Goal: Navigation & Orientation: Find specific page/section

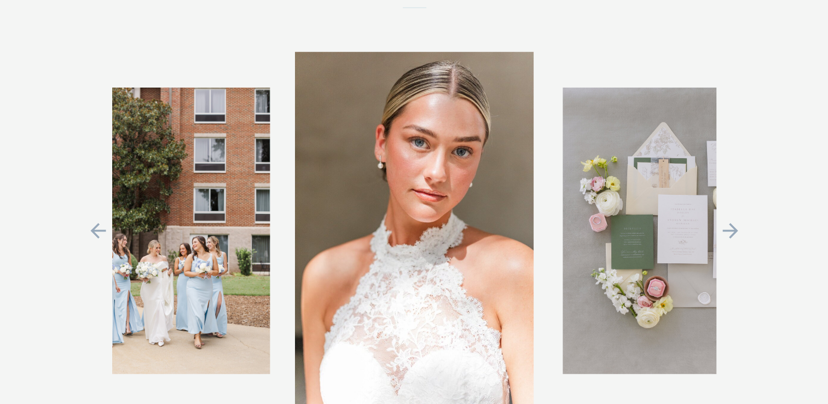
scroll to position [2354, 0]
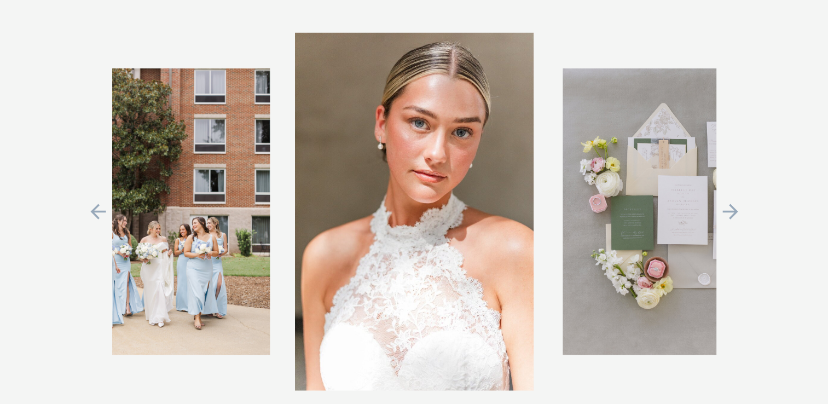
click at [729, 211] on icon at bounding box center [730, 211] width 25 height 23
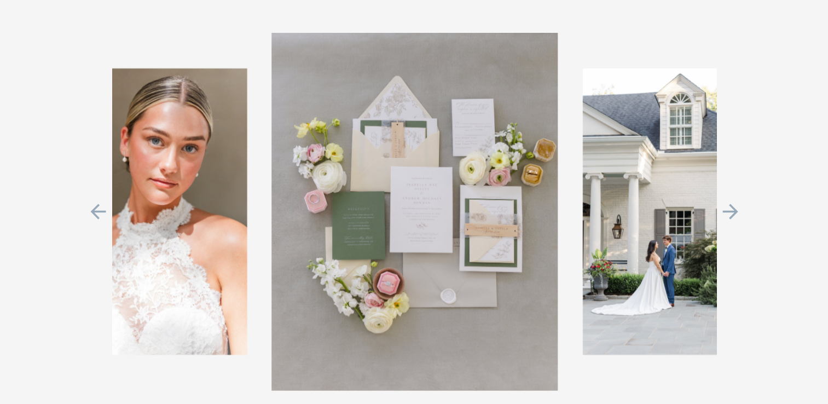
click at [729, 211] on icon at bounding box center [730, 211] width 25 height 23
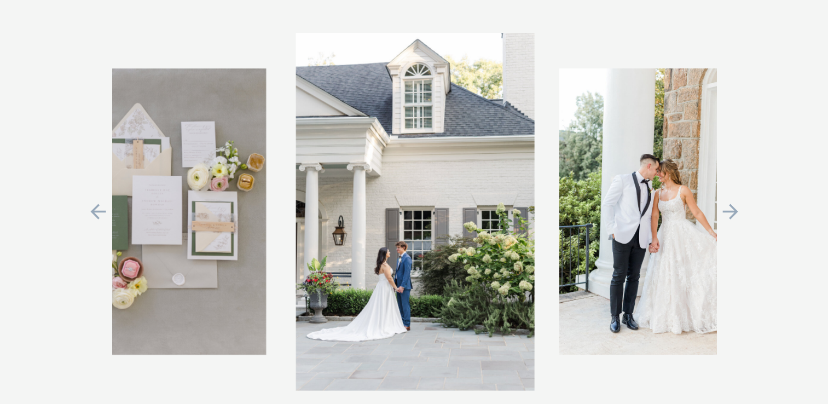
click at [729, 211] on icon at bounding box center [730, 211] width 25 height 23
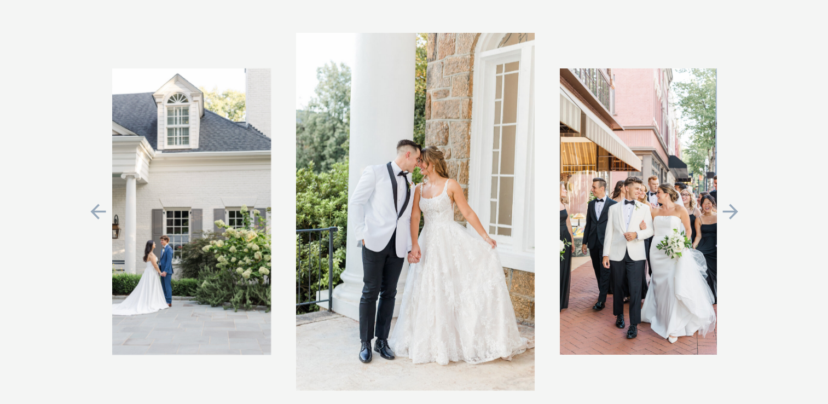
click at [729, 211] on icon at bounding box center [730, 211] width 25 height 23
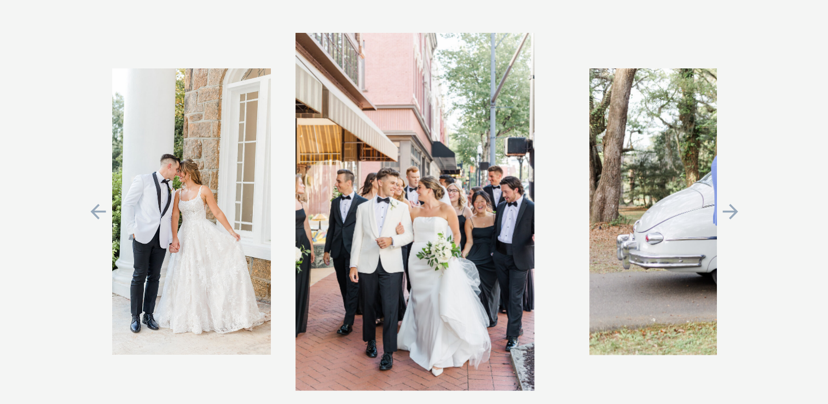
click at [729, 211] on icon at bounding box center [730, 211] width 25 height 23
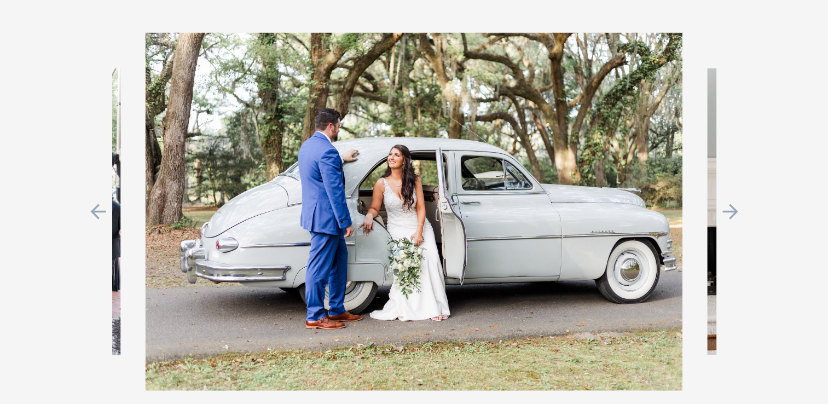
click at [729, 211] on icon at bounding box center [730, 211] width 25 height 23
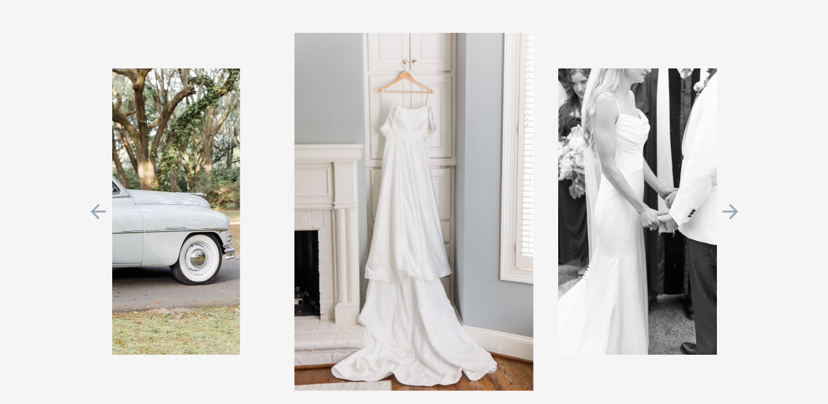
click at [729, 211] on icon at bounding box center [730, 211] width 25 height 23
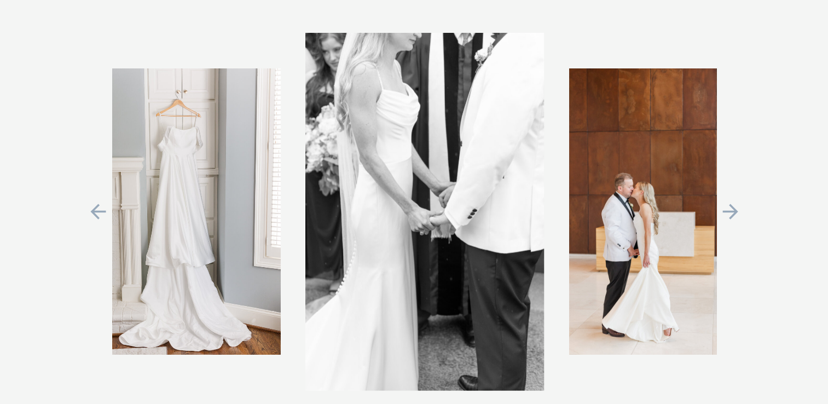
click at [729, 211] on icon at bounding box center [730, 211] width 25 height 23
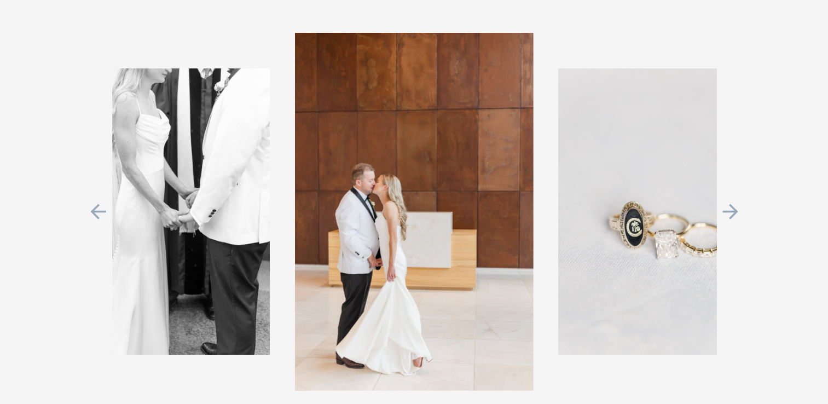
click at [729, 211] on icon at bounding box center [730, 211] width 25 height 23
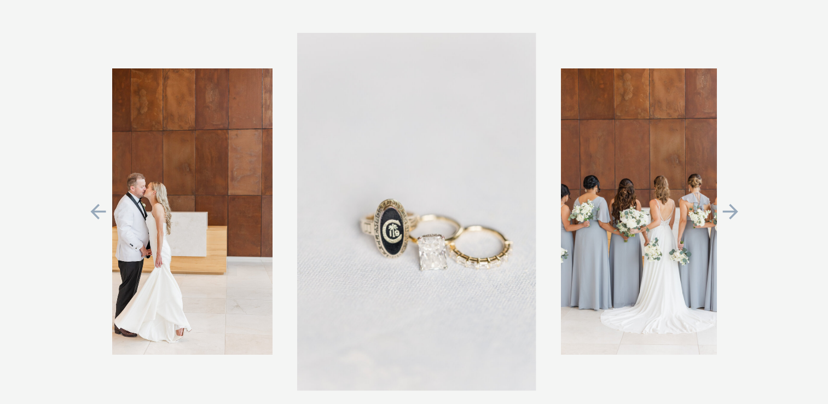
click at [729, 210] on icon at bounding box center [730, 211] width 25 height 23
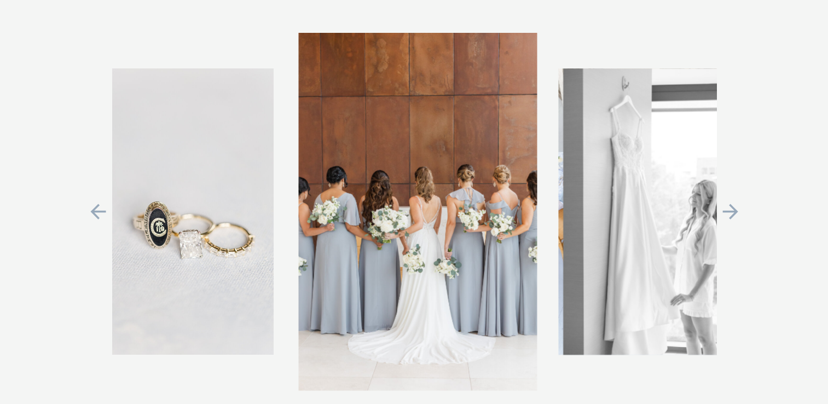
click at [729, 210] on icon at bounding box center [730, 211] width 25 height 23
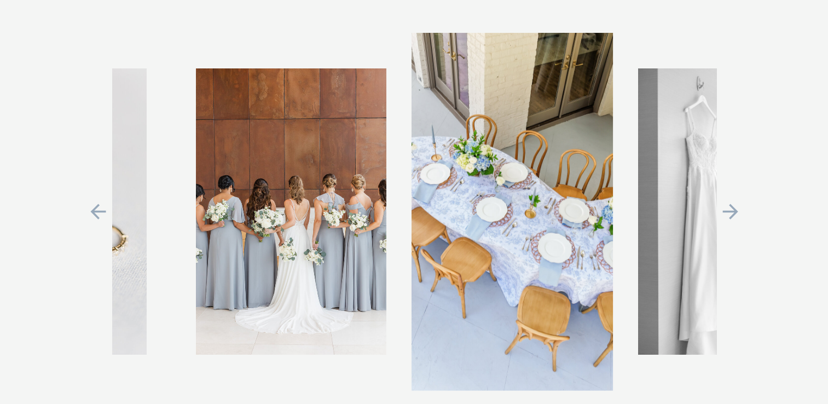
click at [729, 210] on icon at bounding box center [730, 211] width 25 height 23
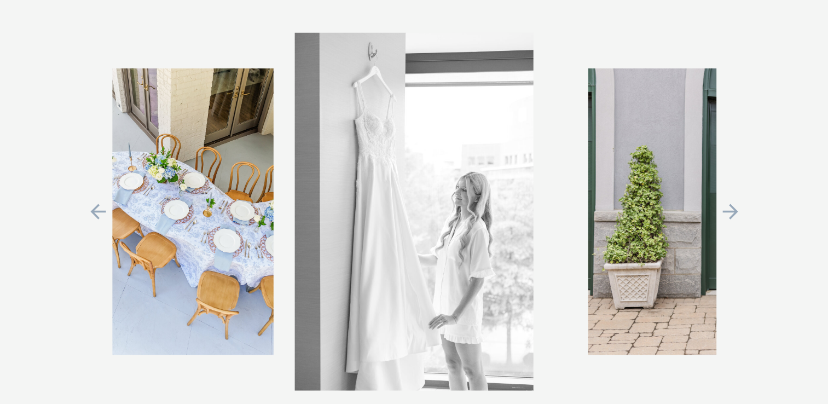
click at [729, 210] on icon at bounding box center [730, 211] width 25 height 23
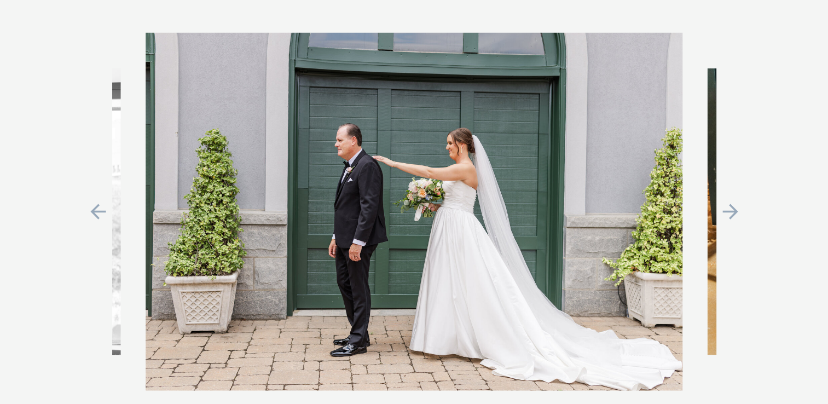
click at [729, 210] on icon at bounding box center [730, 211] width 25 height 23
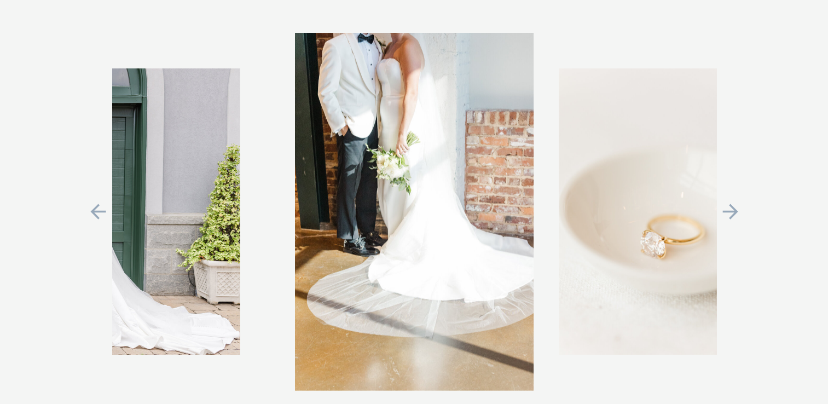
click at [729, 210] on icon at bounding box center [730, 211] width 25 height 23
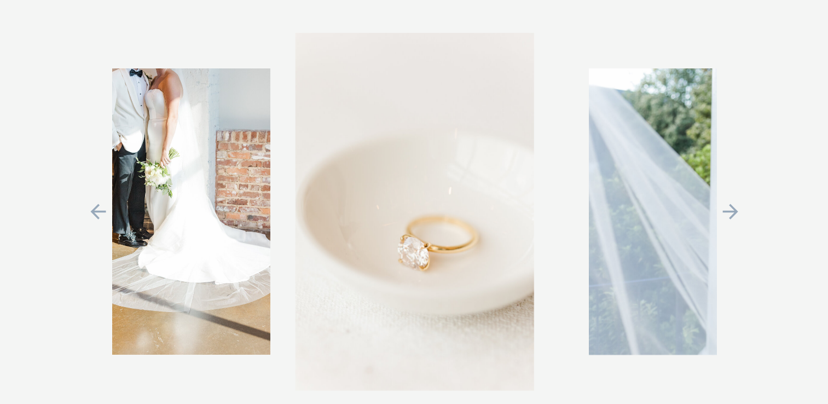
click at [729, 210] on icon at bounding box center [730, 211] width 25 height 23
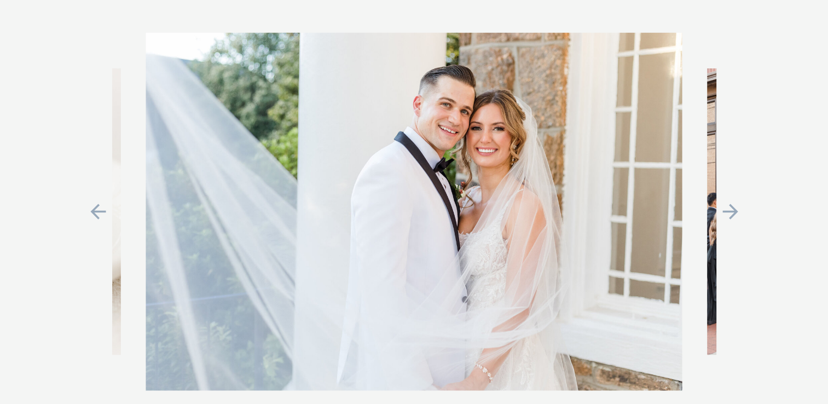
click at [729, 210] on icon at bounding box center [730, 211] width 25 height 23
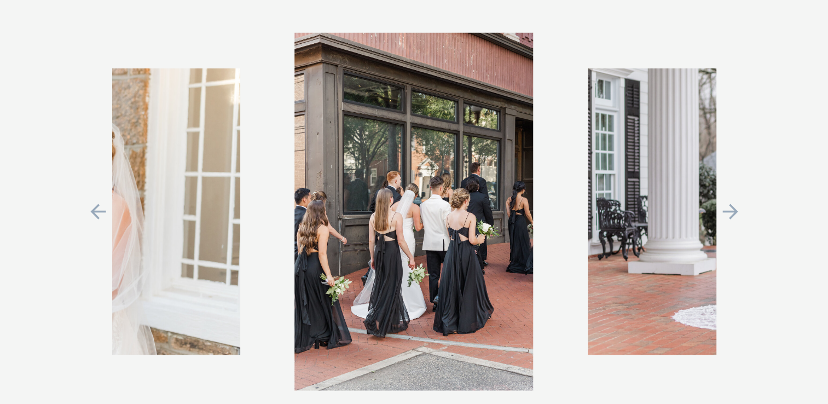
click at [729, 210] on icon at bounding box center [730, 211] width 25 height 23
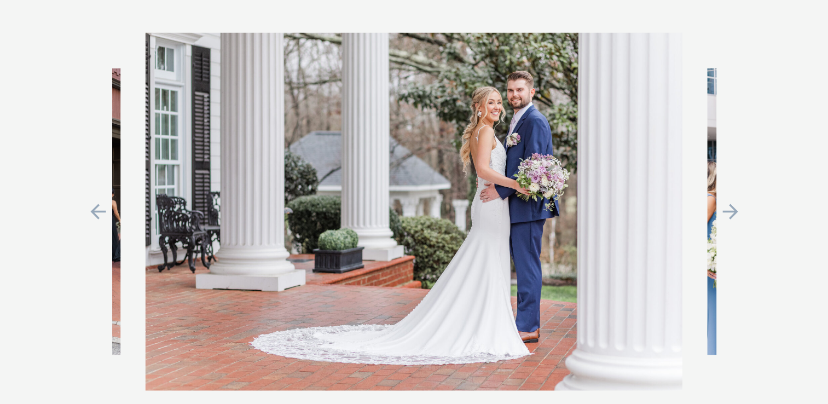
click at [729, 210] on icon at bounding box center [730, 211] width 25 height 23
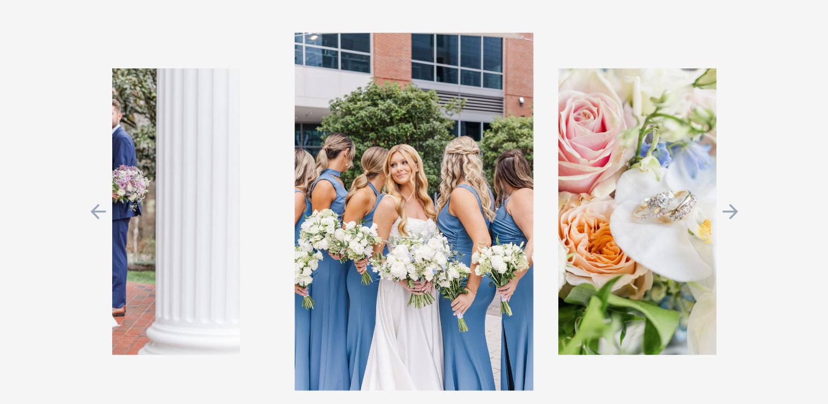
click at [729, 210] on icon at bounding box center [730, 211] width 25 height 23
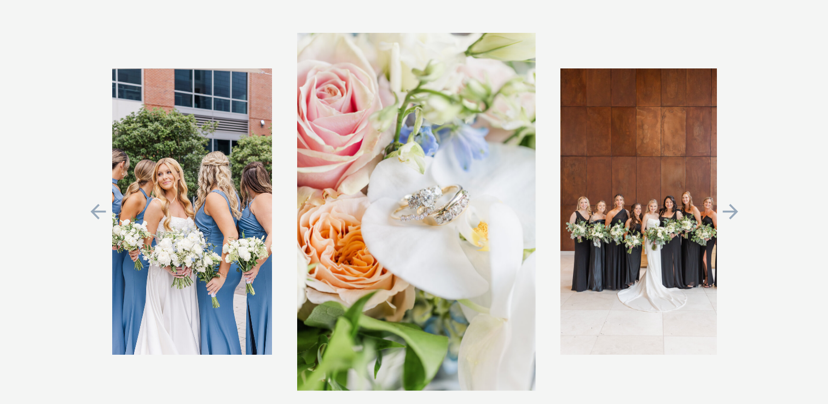
click at [729, 210] on icon at bounding box center [730, 211] width 25 height 23
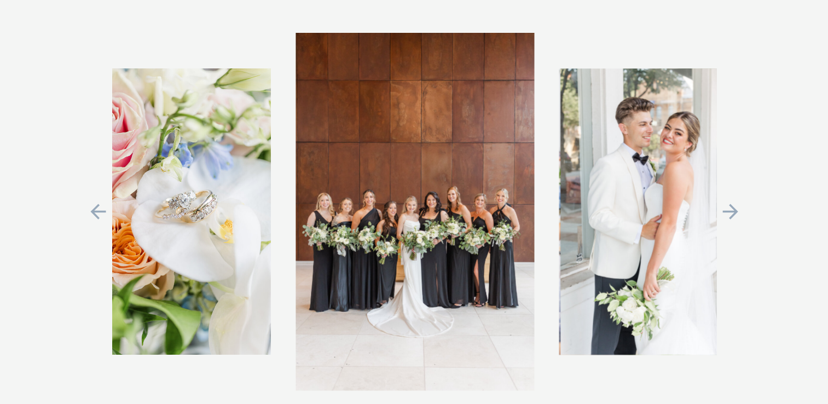
click at [729, 210] on icon at bounding box center [730, 211] width 25 height 23
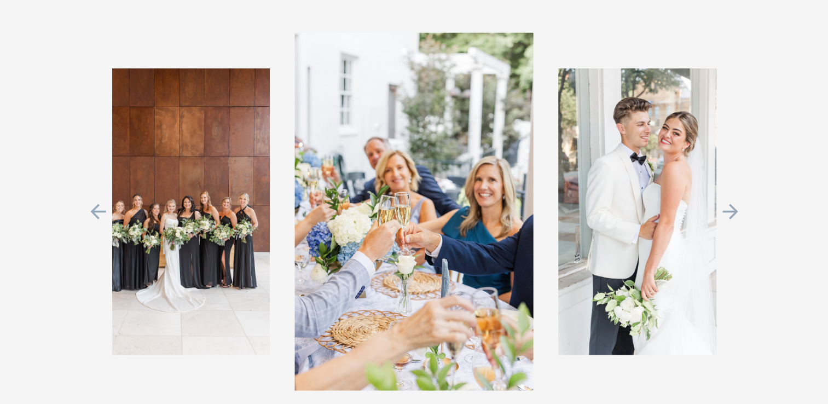
click at [729, 210] on icon at bounding box center [730, 211] width 25 height 23
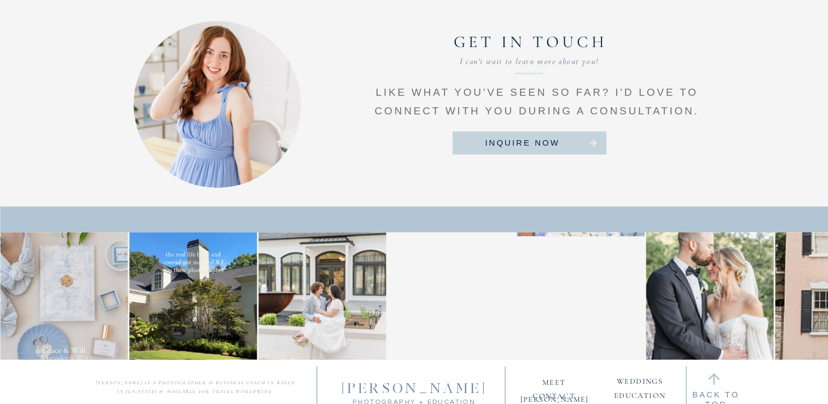
scroll to position [4999, 0]
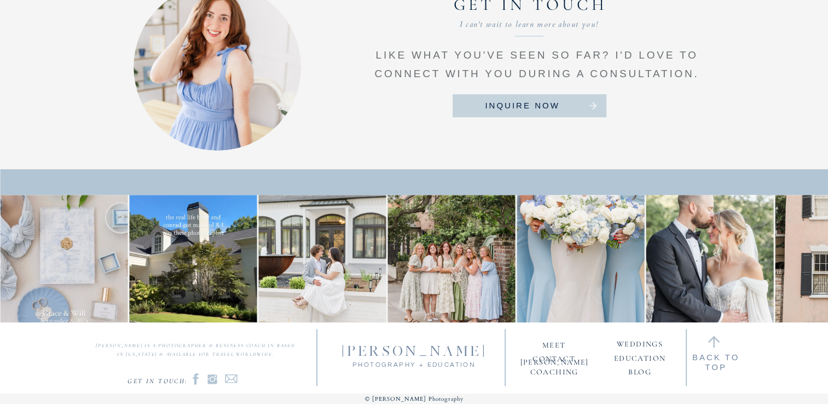
click at [630, 374] on nav "blog" at bounding box center [640, 369] width 56 height 10
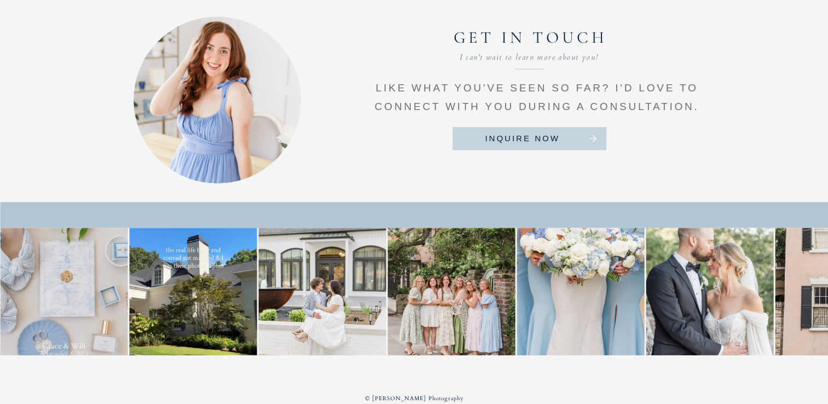
scroll to position [4932, 0]
